Goal: Information Seeking & Learning: Check status

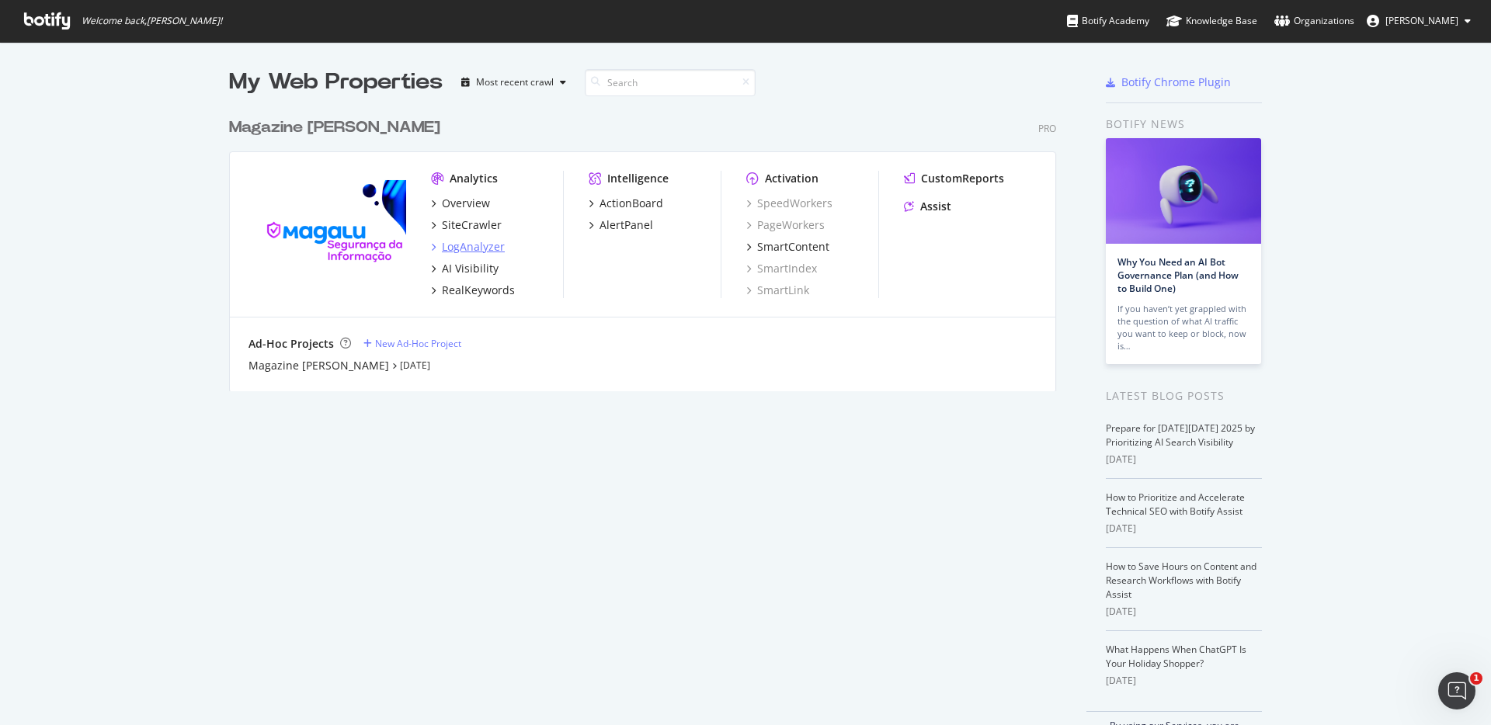
click at [463, 239] on div "LogAnalyzer" at bounding box center [473, 247] width 63 height 16
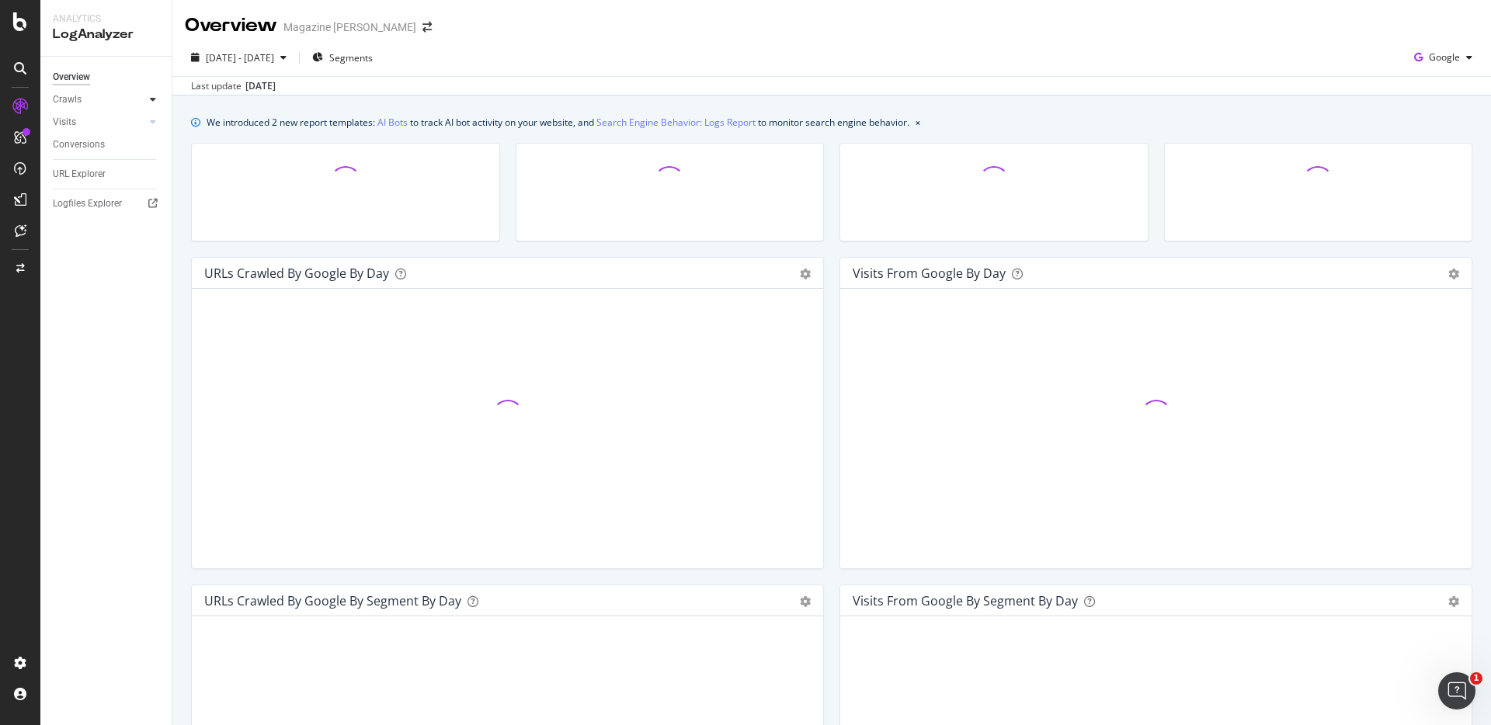
click at [150, 95] on icon at bounding box center [153, 99] width 6 height 9
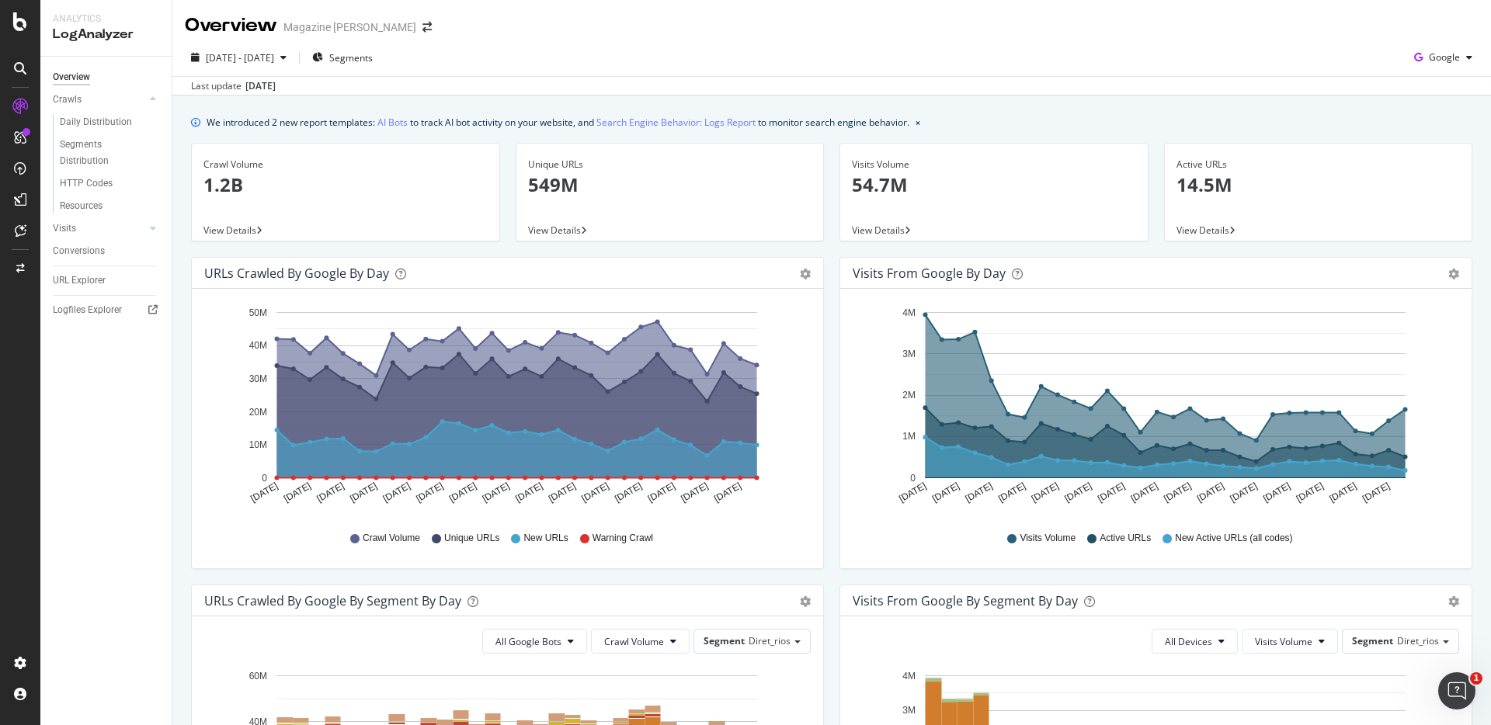
click at [845, 308] on div "Hold CMD (⌘) while clicking to filter the report. [DATE] [DATE] [DATE] [DATE] […" at bounding box center [1155, 428] width 631 height 279
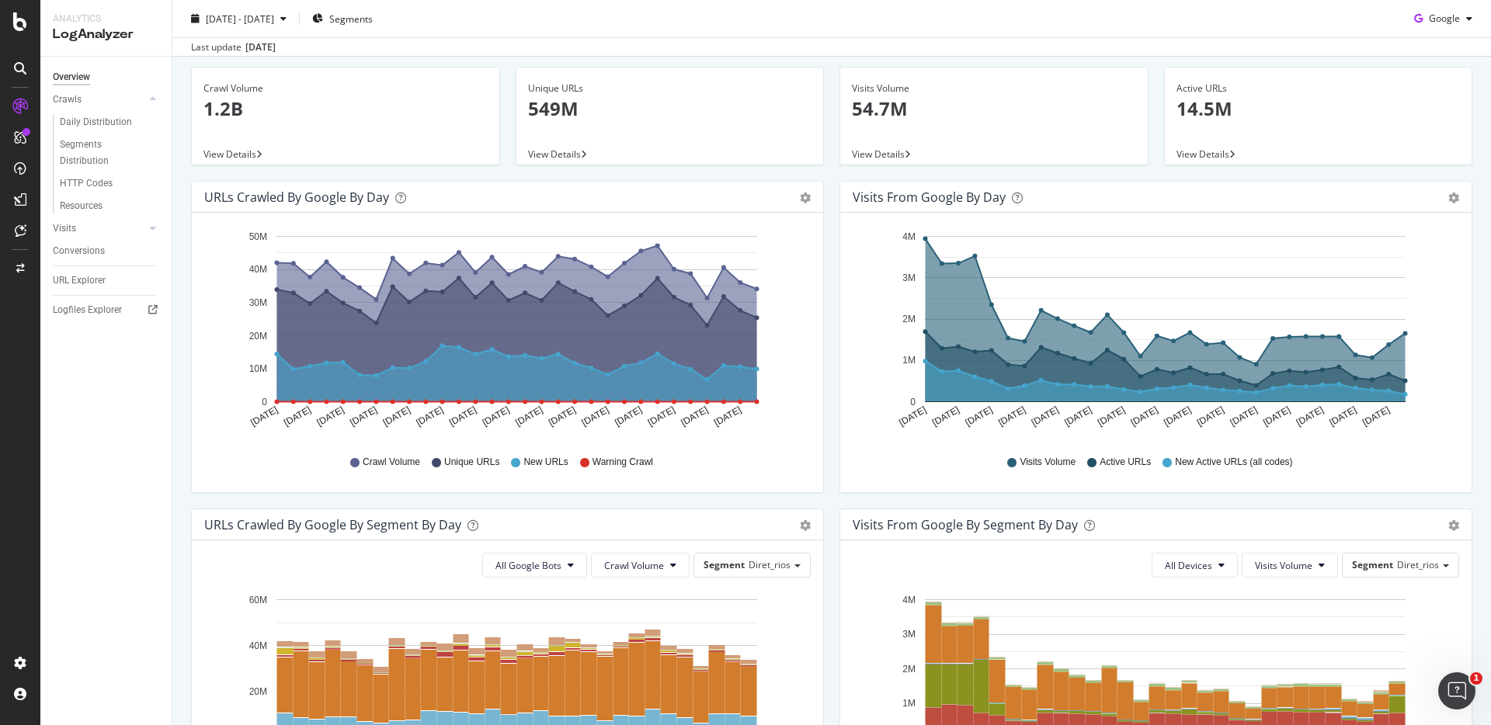
scroll to position [67, 0]
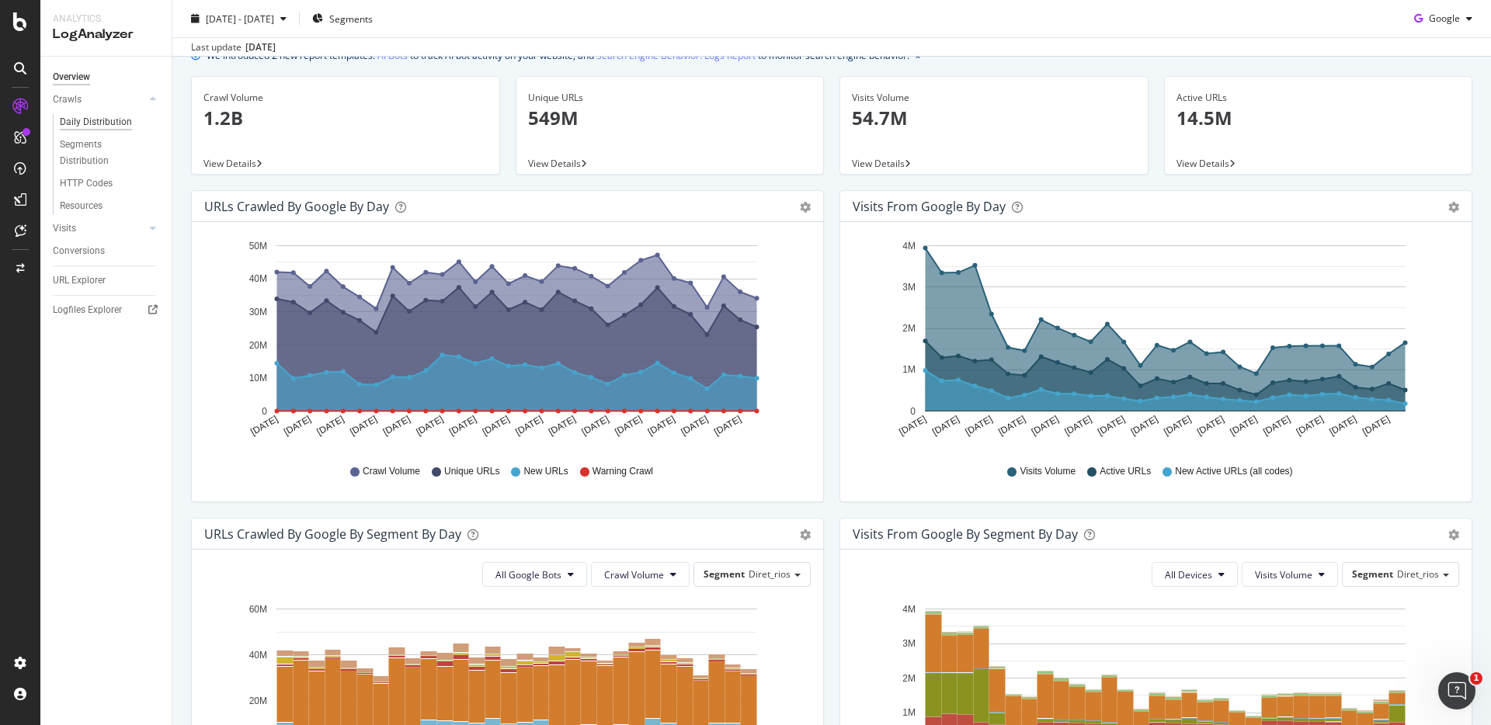
click at [115, 118] on div "Daily Distribution" at bounding box center [96, 122] width 72 height 16
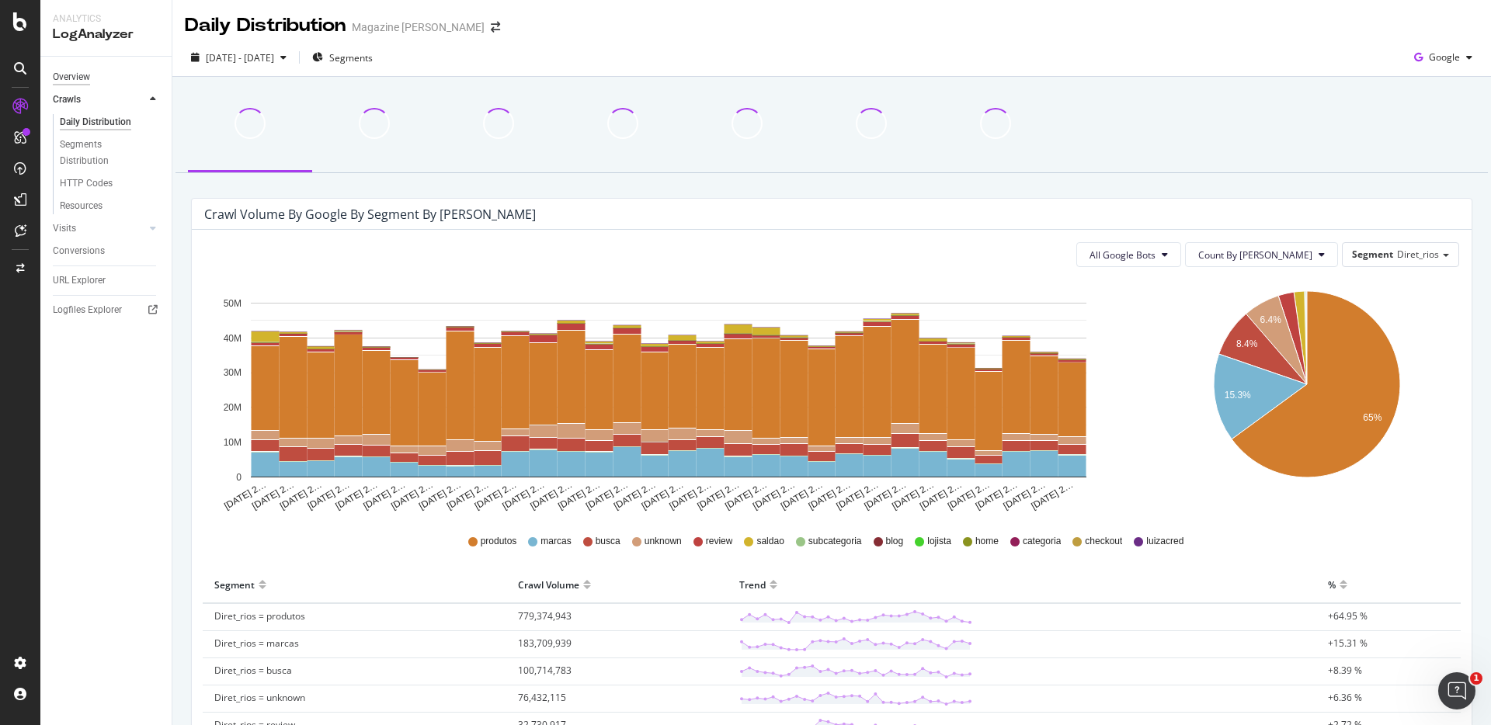
click at [75, 75] on div "Overview" at bounding box center [71, 77] width 37 height 16
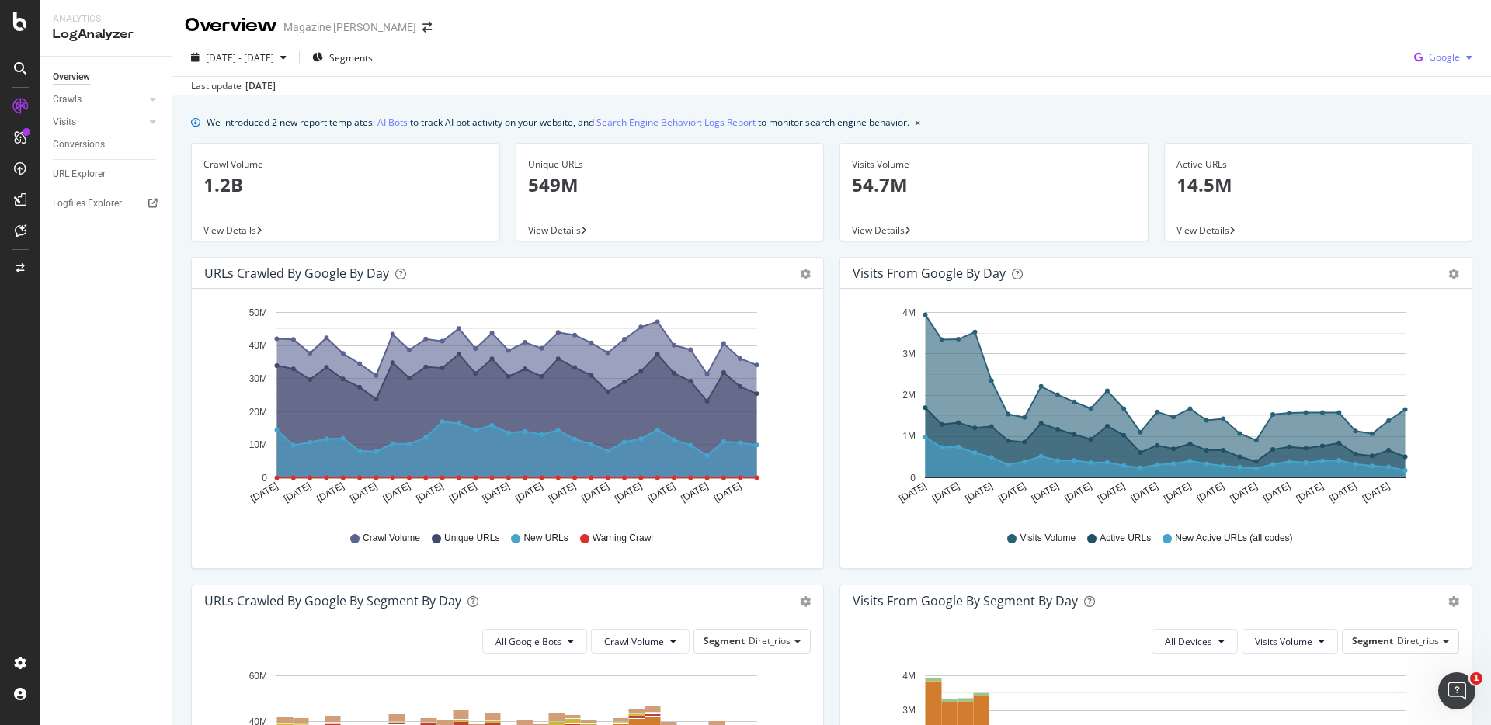
click at [1423, 65] on div "Google" at bounding box center [1442, 57] width 71 height 23
click at [1435, 152] on div "OpenAI" at bounding box center [1430, 145] width 107 height 23
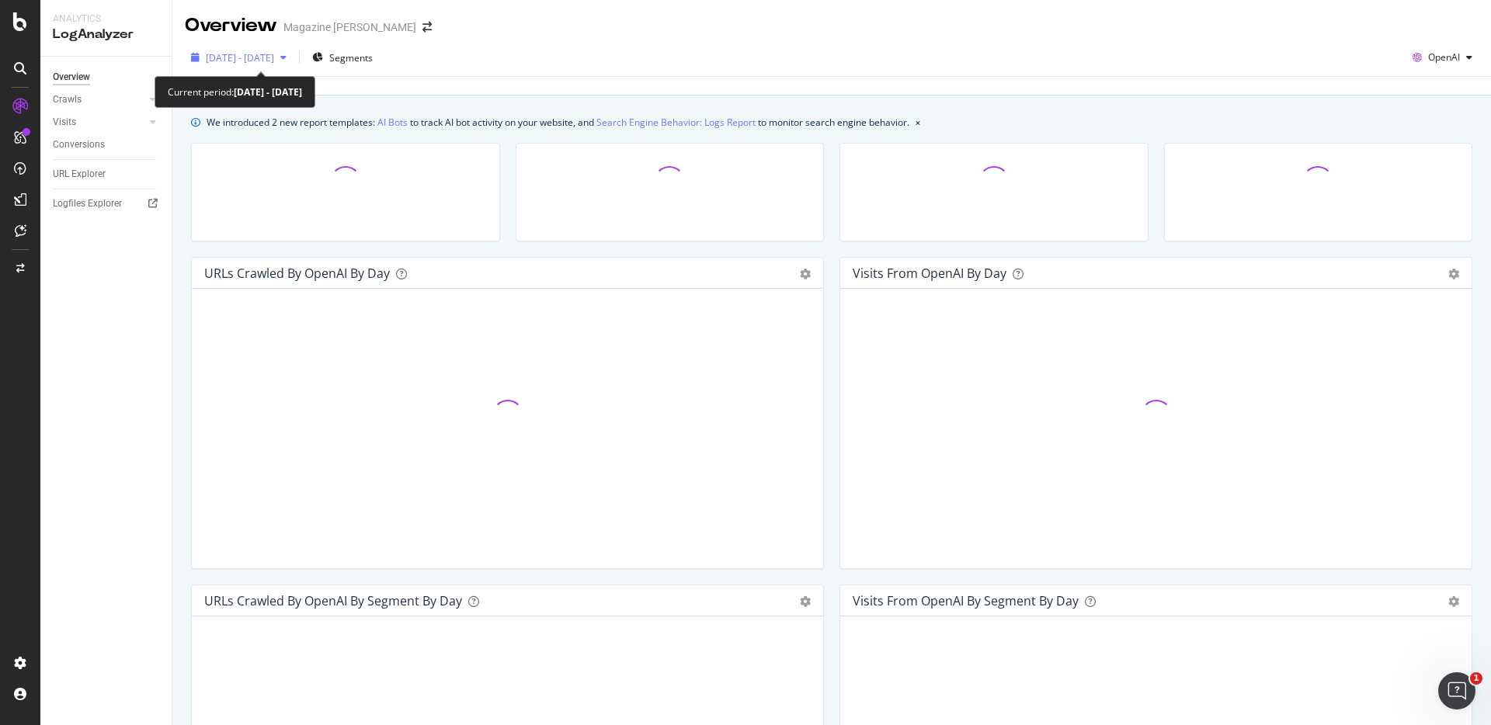
click at [274, 51] on span "[DATE] - [DATE]" at bounding box center [240, 57] width 68 height 13
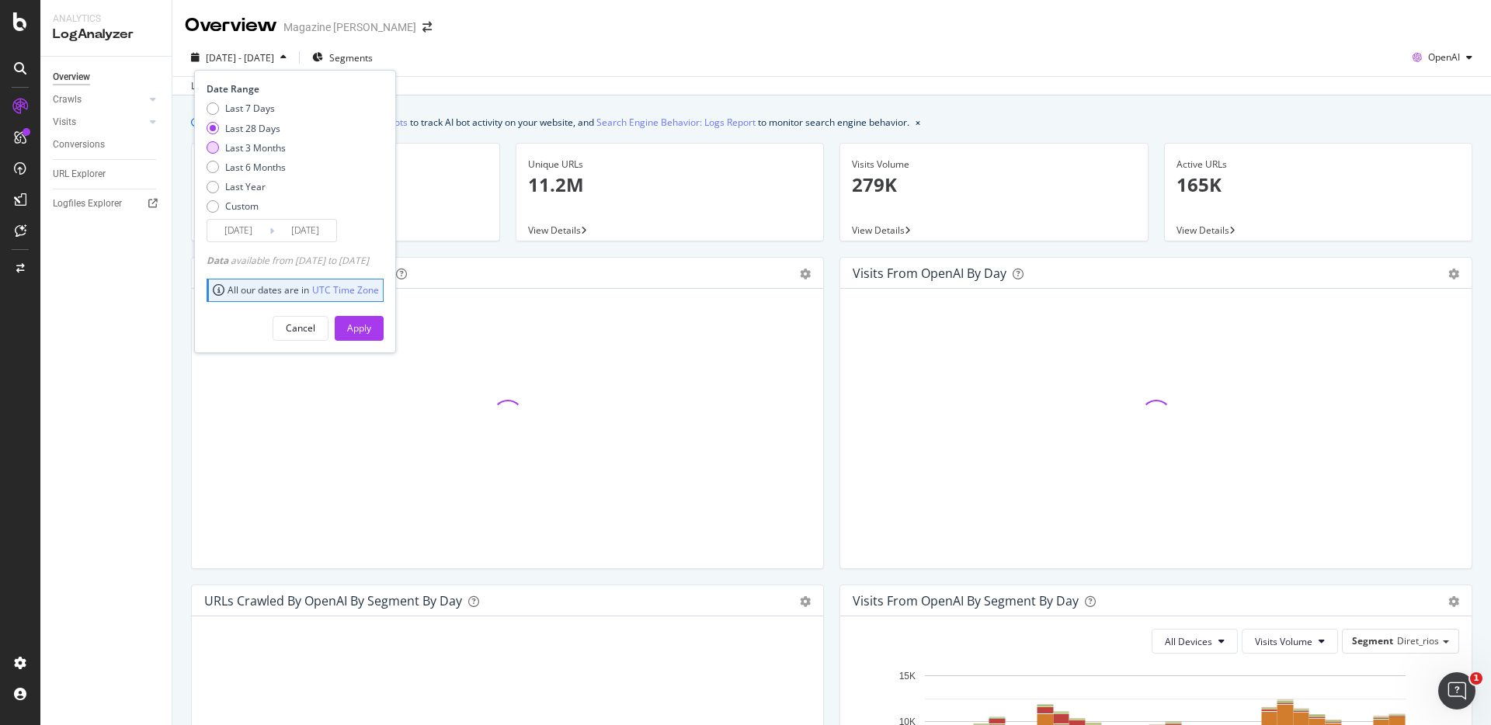
click at [266, 151] on div "Last 3 Months" at bounding box center [255, 147] width 61 height 13
type input "[DATE]"
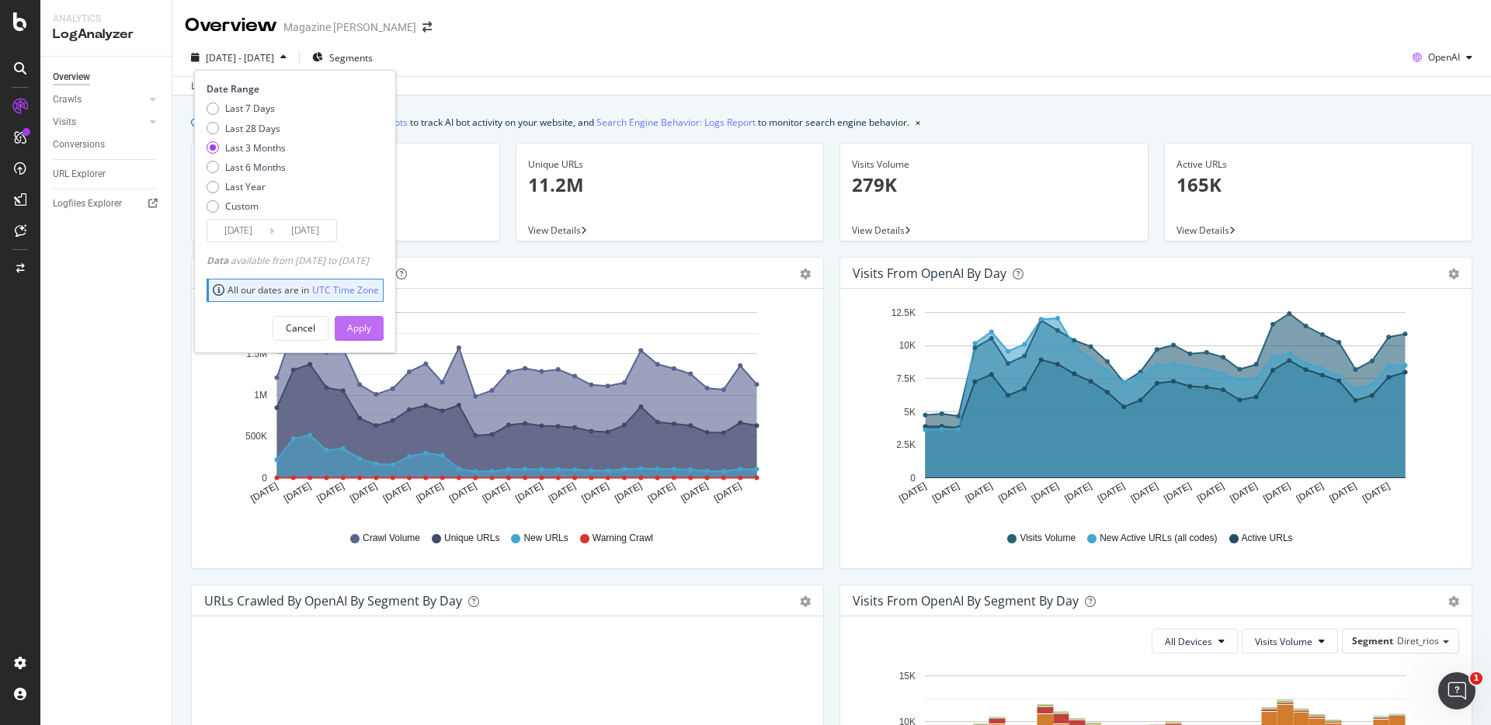
click at [371, 325] on div "Apply" at bounding box center [359, 327] width 24 height 13
